Goal: Go to known website: Go to known website

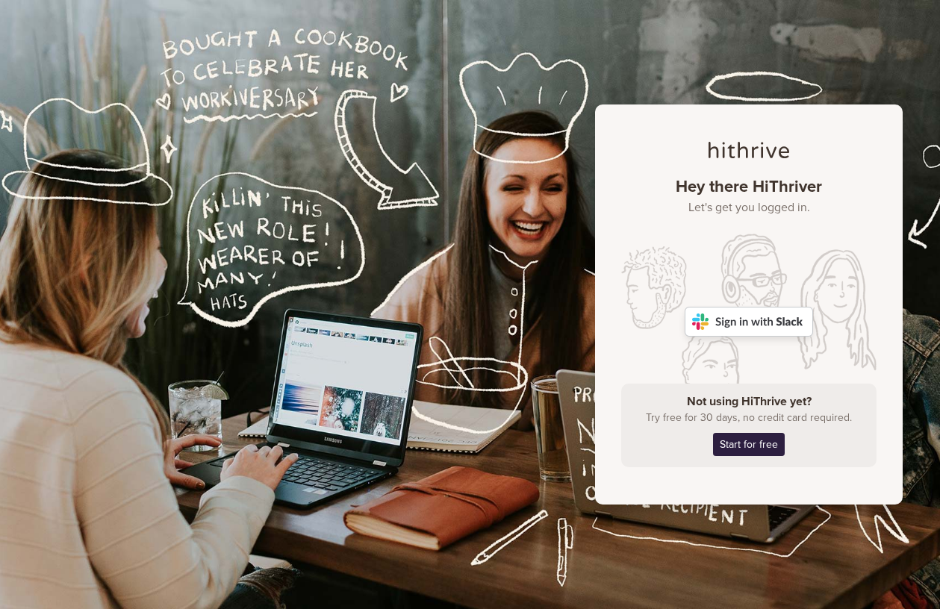
click at [746, 323] on img at bounding box center [749, 322] width 128 height 30
